Goal: Find specific fact: Find specific fact

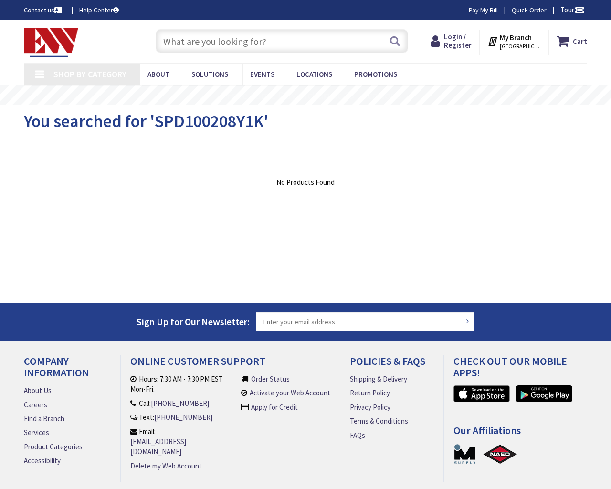
type input "6th St NW, Washington, DC 20001, USA"
